Goal: Use online tool/utility: Utilize a website feature to perform a specific function

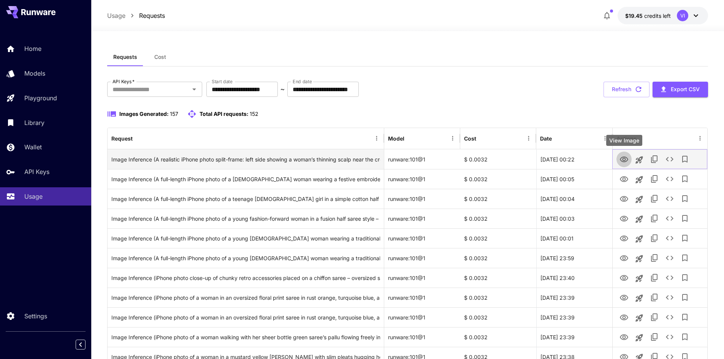
click at [626, 158] on icon "View Image" at bounding box center [623, 159] width 8 height 6
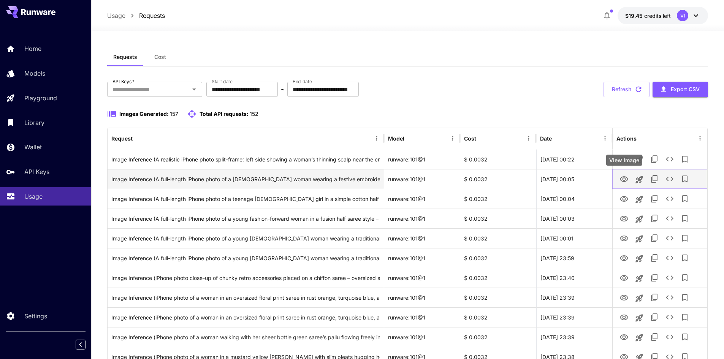
click at [624, 182] on icon "View Image" at bounding box center [623, 179] width 9 height 9
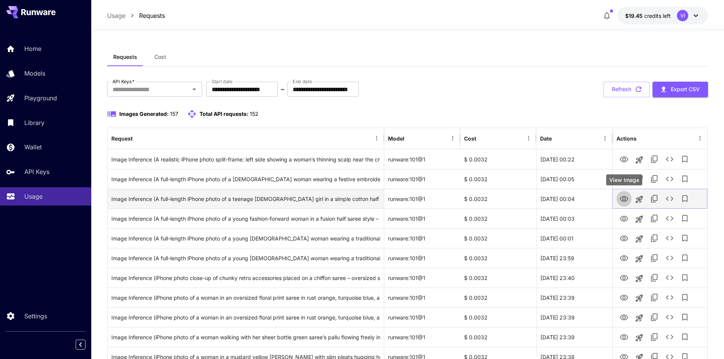
click at [626, 197] on icon "View Image" at bounding box center [623, 199] width 8 height 6
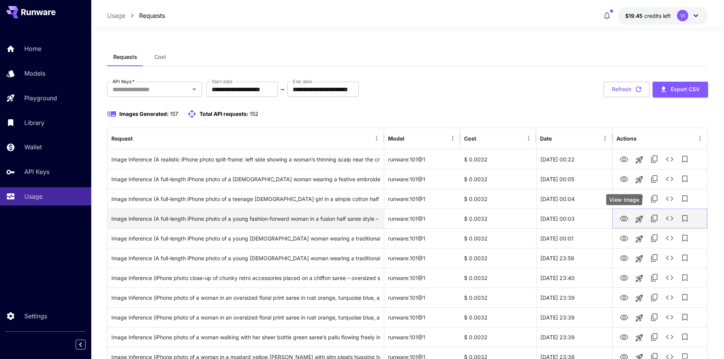
click at [624, 218] on icon "View Image" at bounding box center [623, 218] width 9 height 9
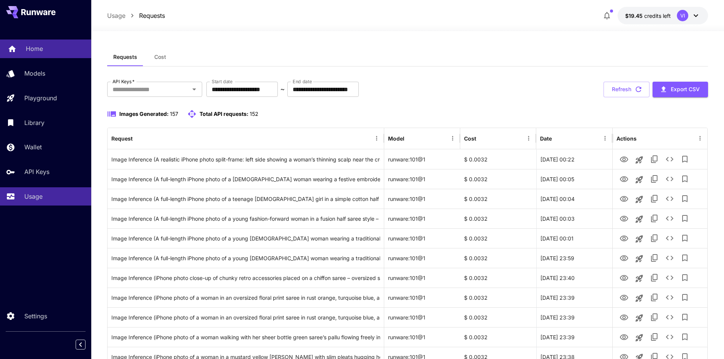
click at [43, 46] on div "Home" at bounding box center [55, 48] width 59 height 9
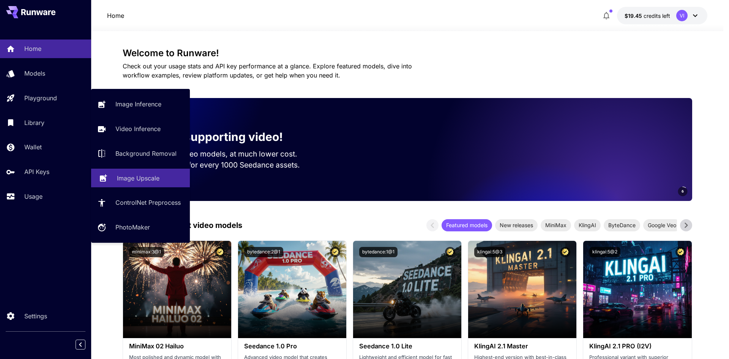
click at [145, 175] on p "Image Upscale" at bounding box center [138, 178] width 43 height 9
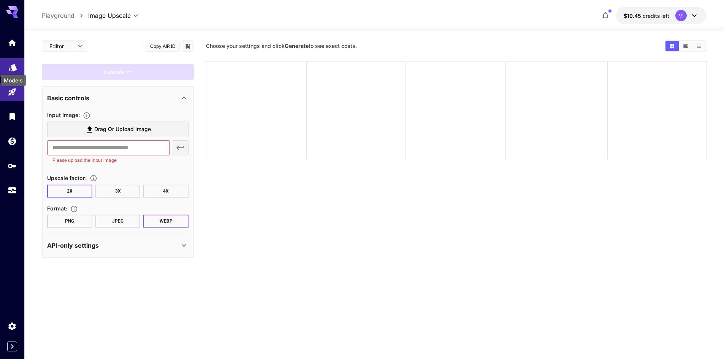
click at [12, 63] on icon "Models" at bounding box center [12, 64] width 9 height 9
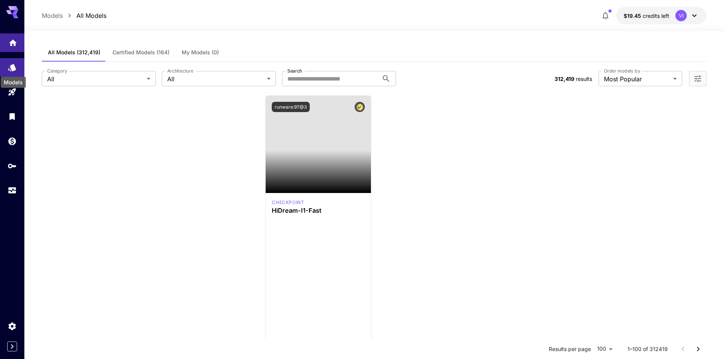
click at [14, 46] on link at bounding box center [12, 42] width 24 height 19
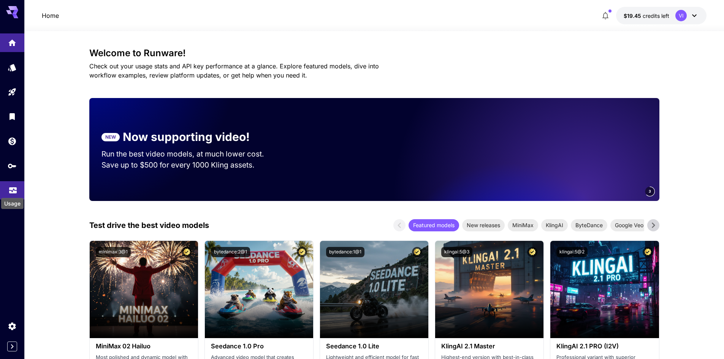
click at [16, 186] on icon "Usage" at bounding box center [13, 187] width 8 height 4
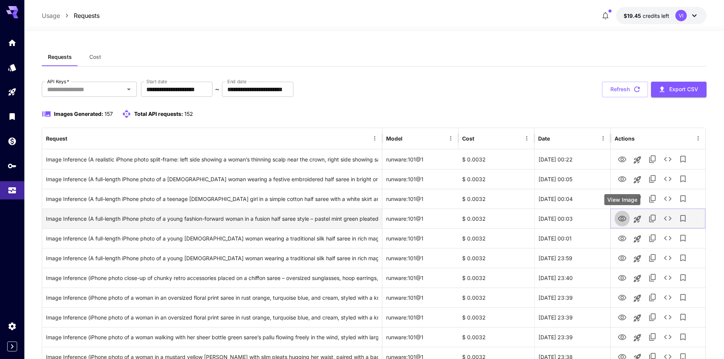
click at [618, 218] on icon "View Image" at bounding box center [622, 219] width 8 height 6
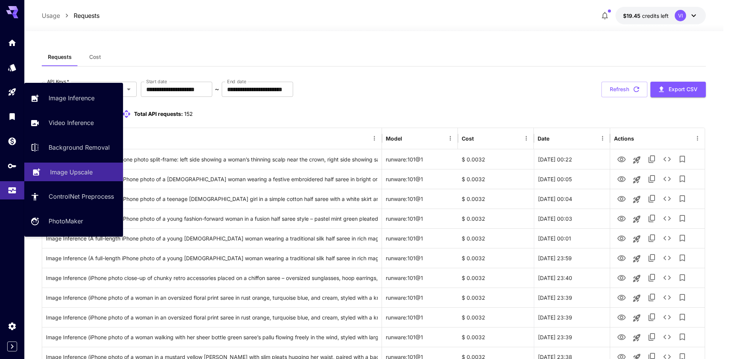
click at [78, 169] on p "Image Upscale" at bounding box center [71, 171] width 43 height 9
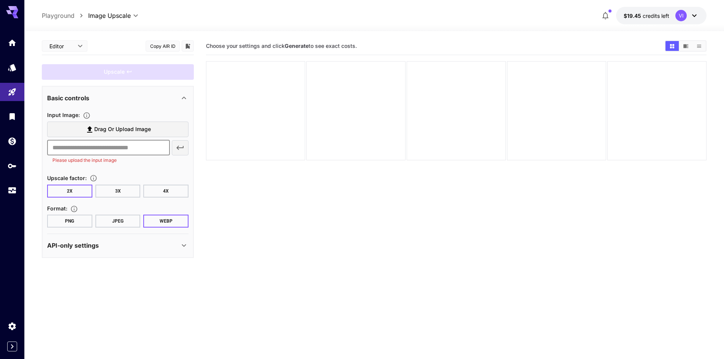
click at [95, 143] on input "text" at bounding box center [108, 147] width 123 height 15
paste input "**********"
type input "**********"
click at [174, 165] on section "**********" at bounding box center [117, 144] width 141 height 45
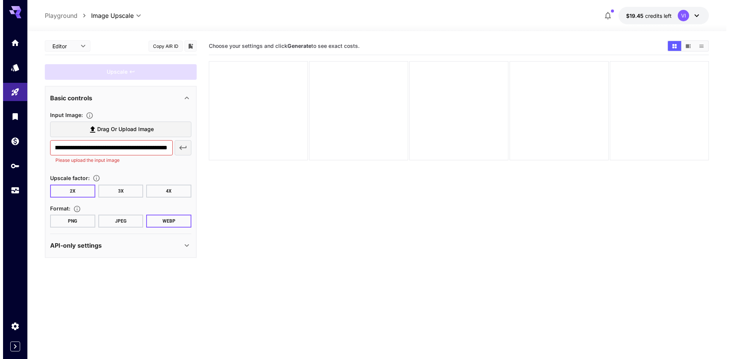
scroll to position [0, 0]
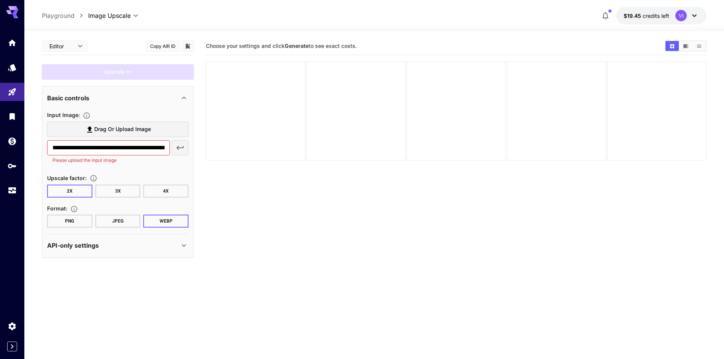
click at [164, 190] on button "4X" at bounding box center [165, 191] width 45 height 13
click at [77, 188] on button "2X" at bounding box center [69, 191] width 45 height 13
click at [73, 220] on button "PNG" at bounding box center [69, 221] width 45 height 13
click at [135, 174] on div "Upscale factor :" at bounding box center [117, 177] width 141 height 9
click at [174, 149] on button "button" at bounding box center [180, 147] width 17 height 15
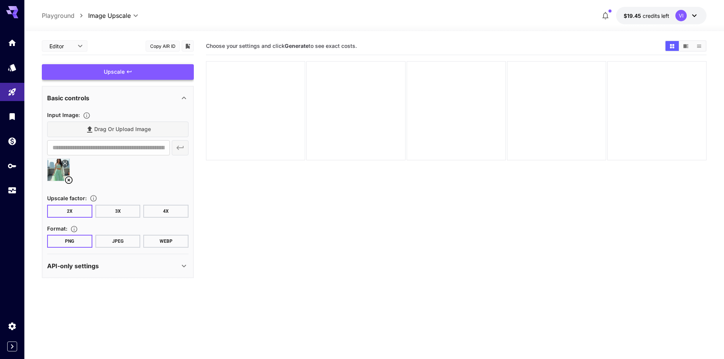
click at [123, 74] on div "Upscale" at bounding box center [118, 72] width 152 height 16
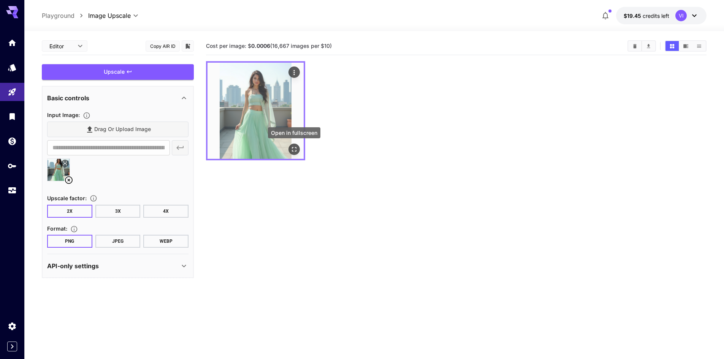
click at [295, 151] on icon "Open in fullscreen" at bounding box center [294, 149] width 5 height 5
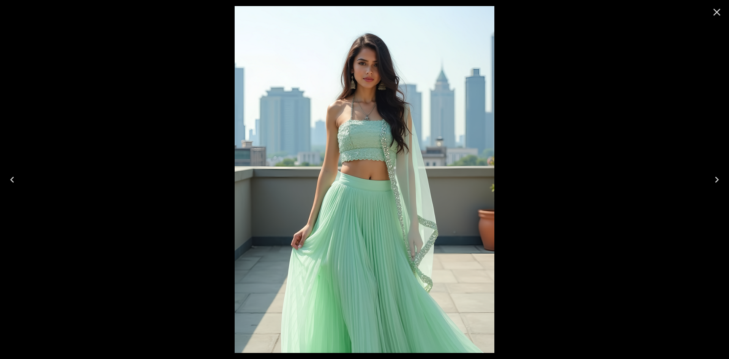
click at [717, 13] on icon "Close" at bounding box center [717, 12] width 12 height 12
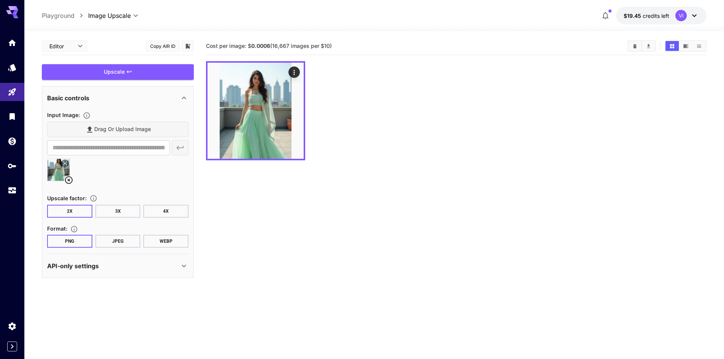
click at [438, 150] on div at bounding box center [456, 110] width 500 height 99
click at [161, 212] on button "4X" at bounding box center [165, 211] width 45 height 13
click at [175, 188] on div "**********" at bounding box center [117, 178] width 141 height 137
click at [125, 71] on div "Upscale" at bounding box center [118, 72] width 152 height 16
